Goal: Check status: Check status

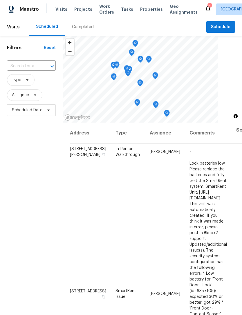
scroll to position [49, 51]
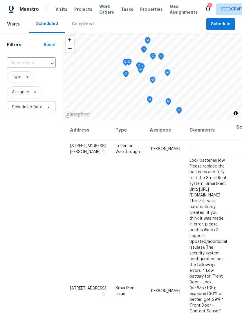
click at [61, 11] on span "Visits" at bounding box center [61, 9] width 12 height 6
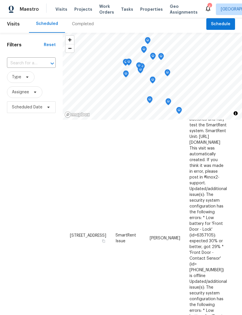
scroll to position [53, 0]
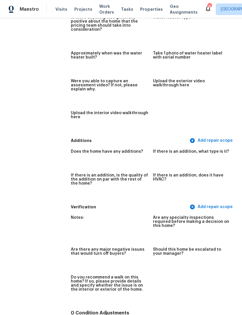
click at [64, 7] on span "Visits" at bounding box center [61, 9] width 12 height 6
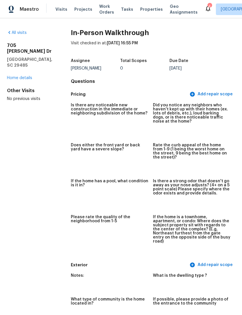
click at [143, 8] on span "Properties" at bounding box center [151, 9] width 23 height 6
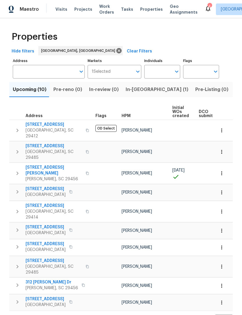
click at [61, 6] on span "Visits" at bounding box center [61, 9] width 12 height 6
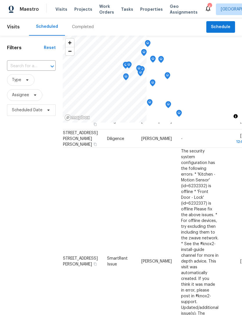
scroll to position [393, 8]
